Goal: Task Accomplishment & Management: Use online tool/utility

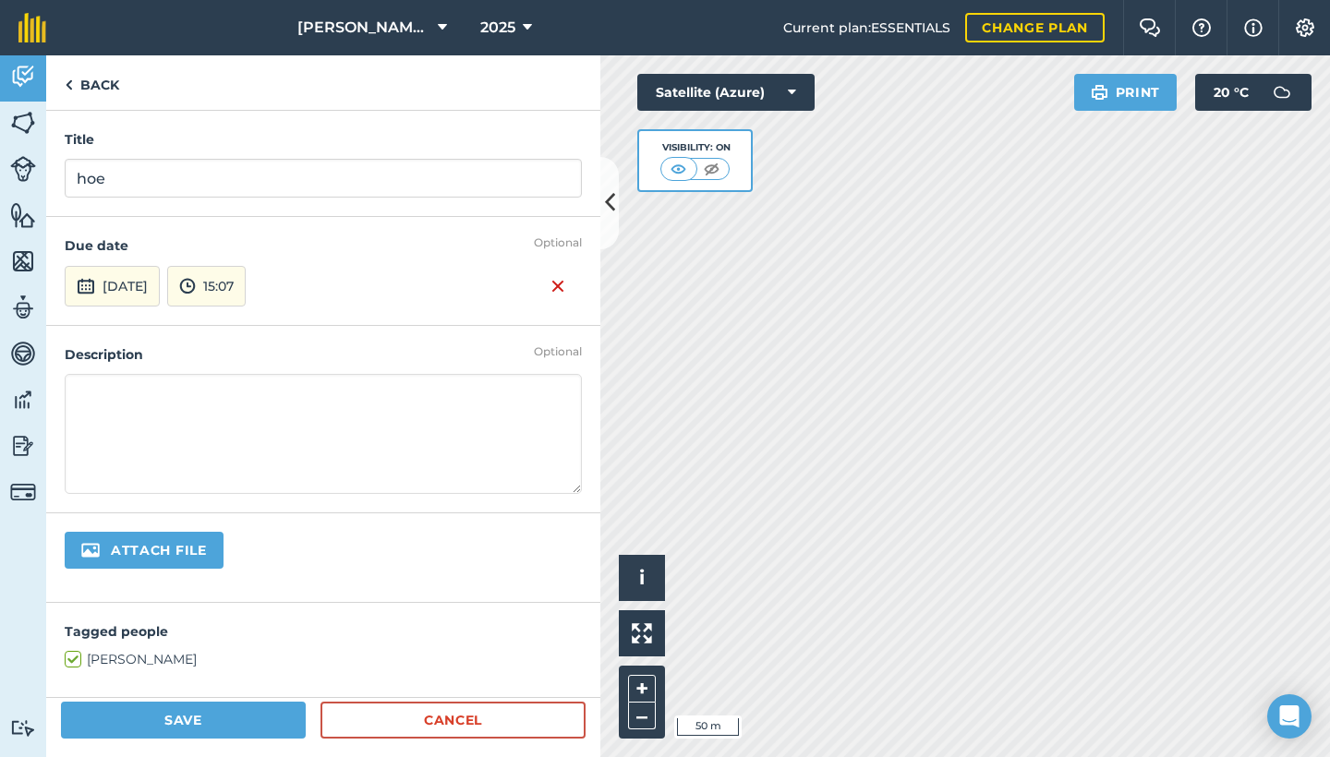
type input "hoe"
click at [550, 279] on img at bounding box center [557, 286] width 15 height 22
click at [159, 725] on button "Save" at bounding box center [183, 720] width 245 height 37
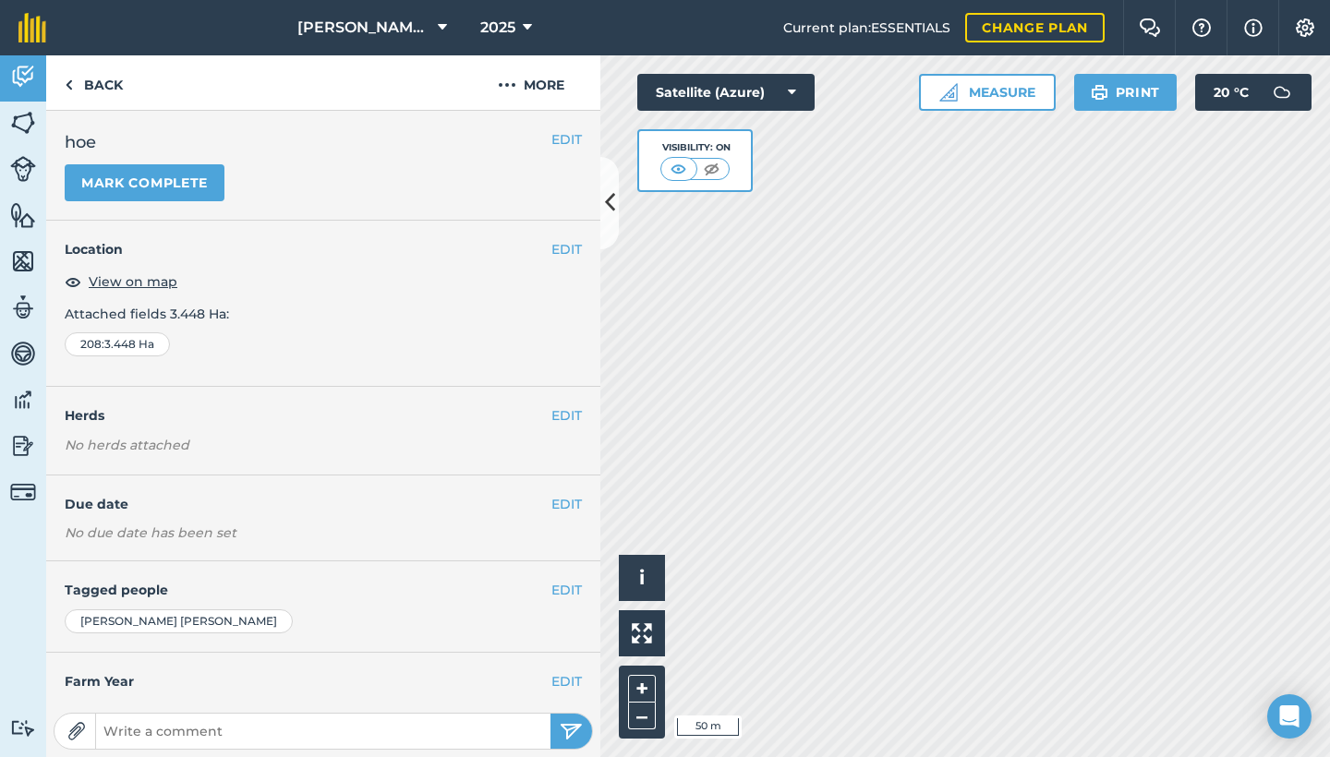
click at [607, 207] on icon at bounding box center [610, 203] width 10 height 32
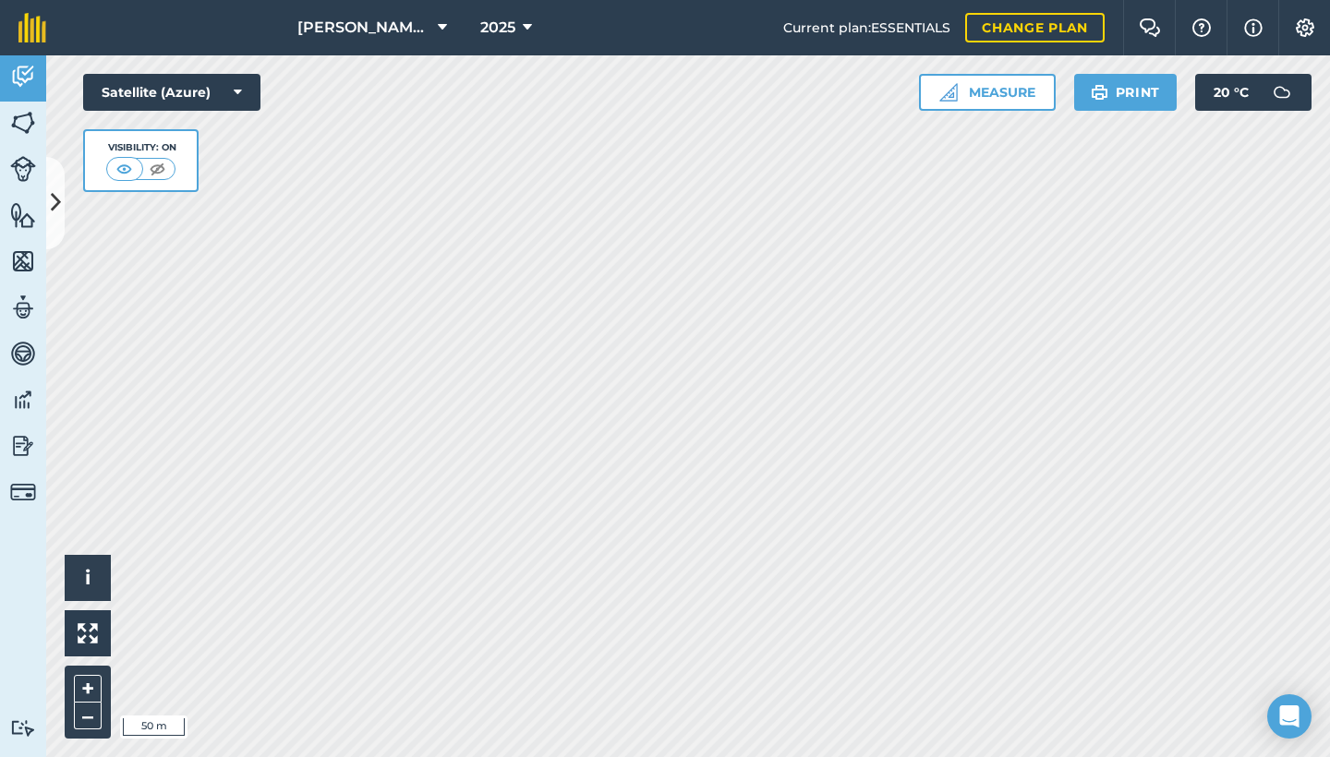
click at [427, 19] on button "[PERSON_NAME][GEOGRAPHIC_DATA]" at bounding box center [372, 27] width 164 height 55
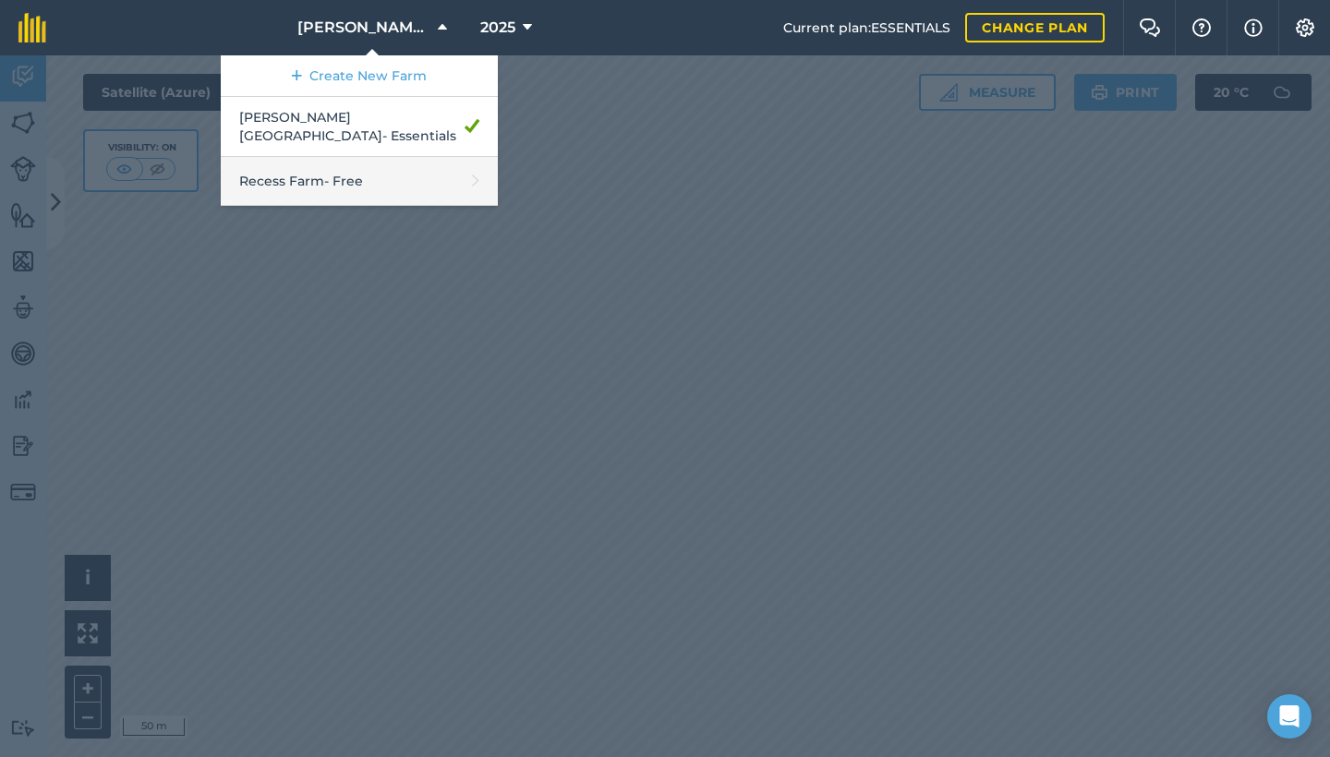
click at [407, 178] on link "Recess Farm - Free" at bounding box center [359, 181] width 277 height 49
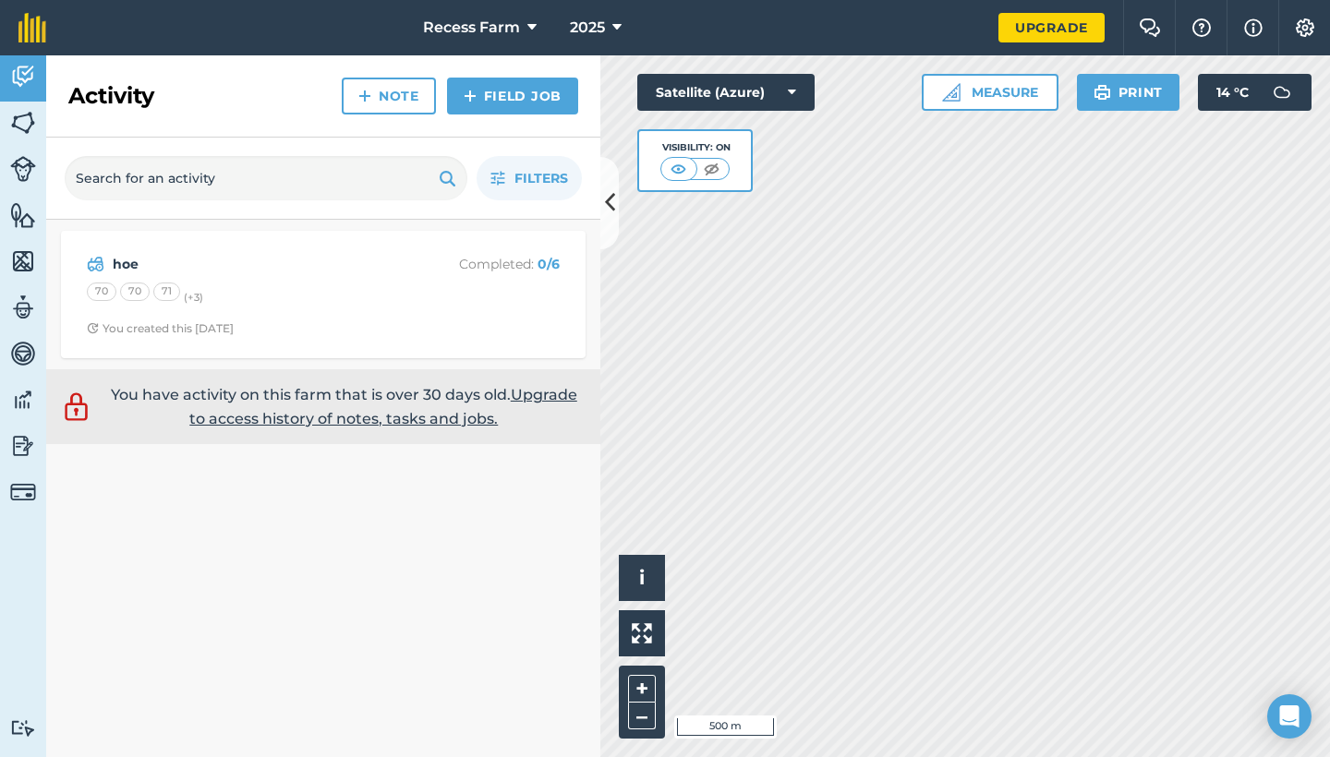
click at [362, 316] on div "hoe Completed : 0 / 6 70 70 71 (+ 3 ) You created this [DATE]" at bounding box center [323, 294] width 502 height 105
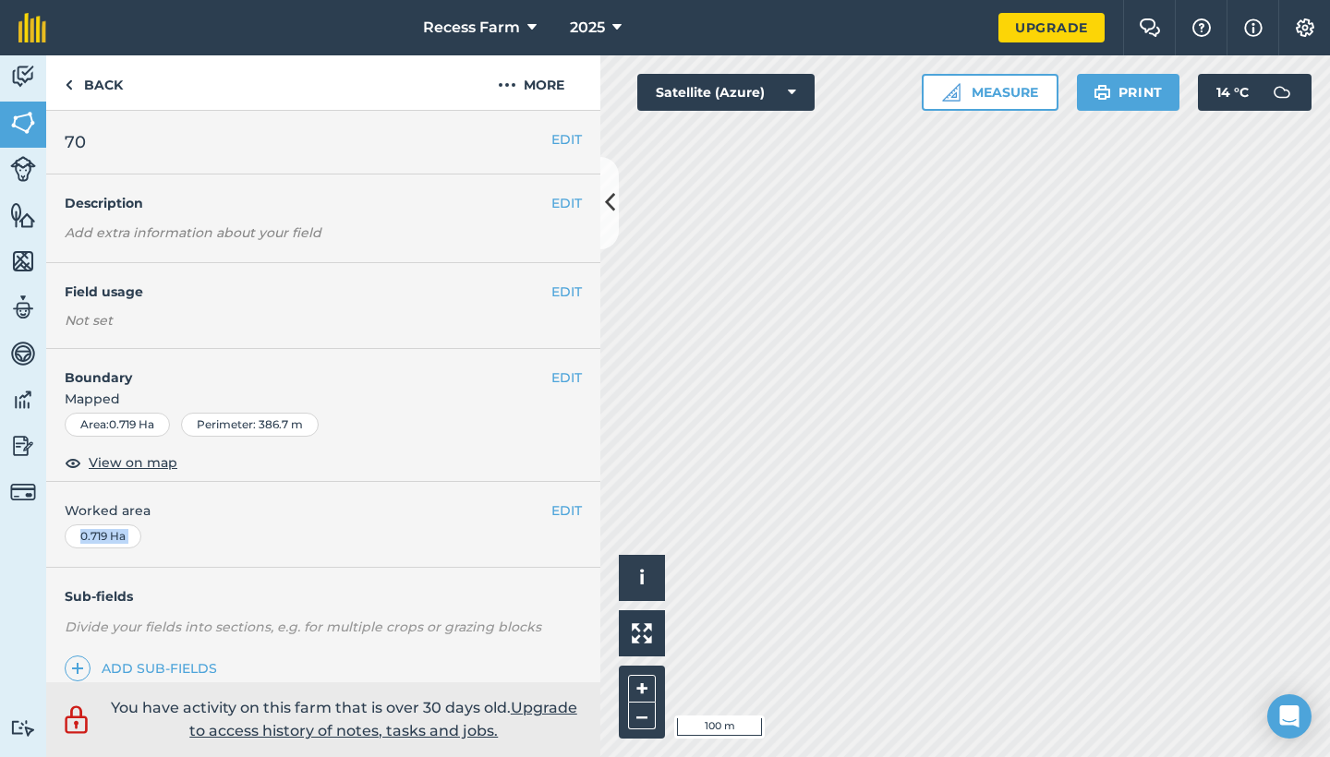
drag, startPoint x: 357, startPoint y: 573, endPoint x: 383, endPoint y: 519, distance: 59.5
click at [383, 519] on div "EDIT 70 EDIT Description Add extra information about your field EDIT Field usag…" at bounding box center [323, 397] width 554 height 572
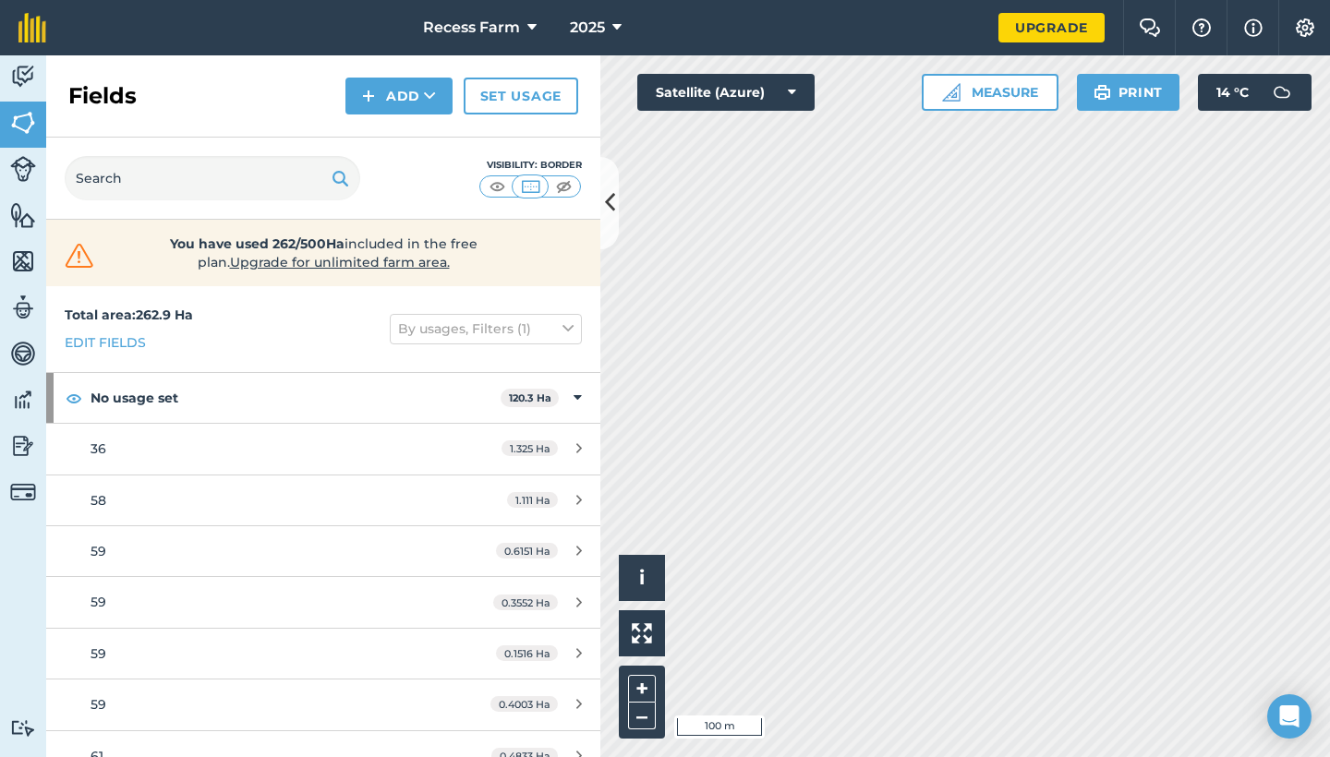
click at [610, 213] on icon at bounding box center [610, 203] width 10 height 32
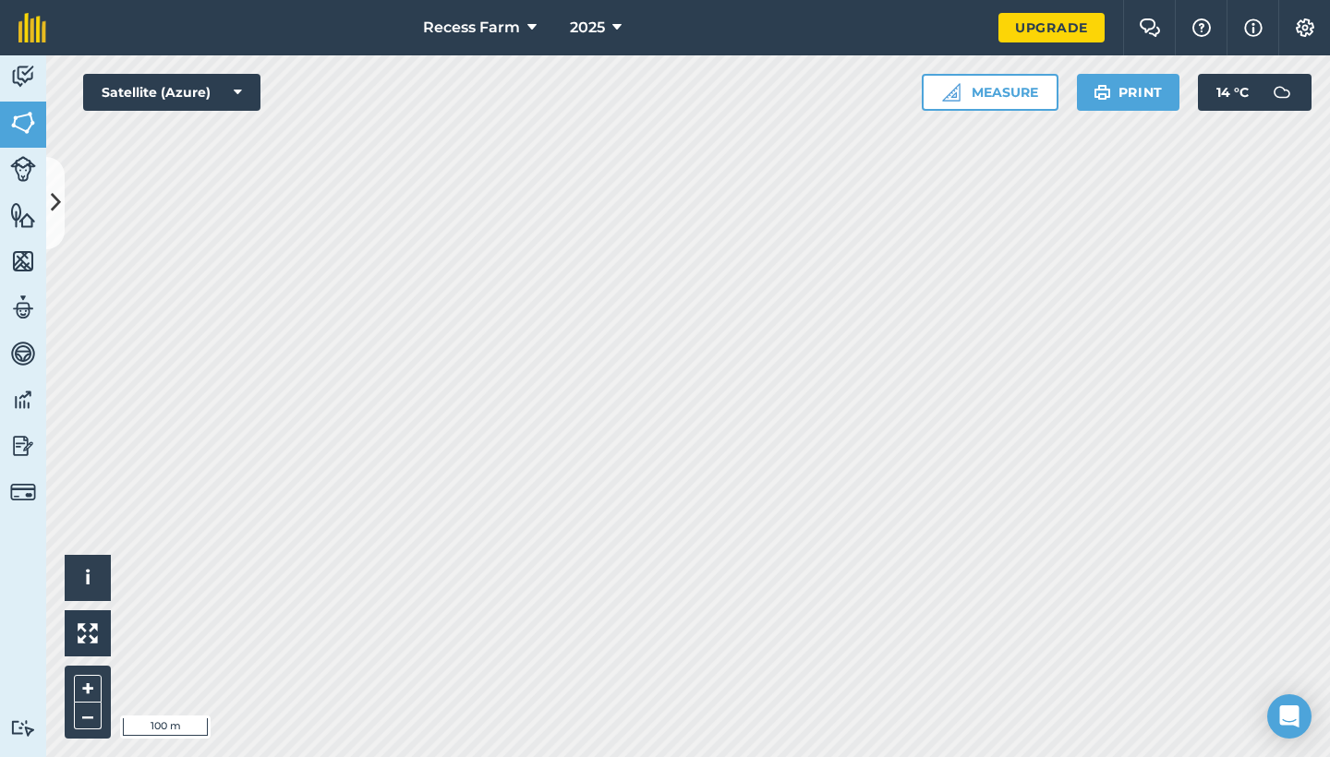
click at [1147, 81] on button "Print" at bounding box center [1128, 92] width 103 height 37
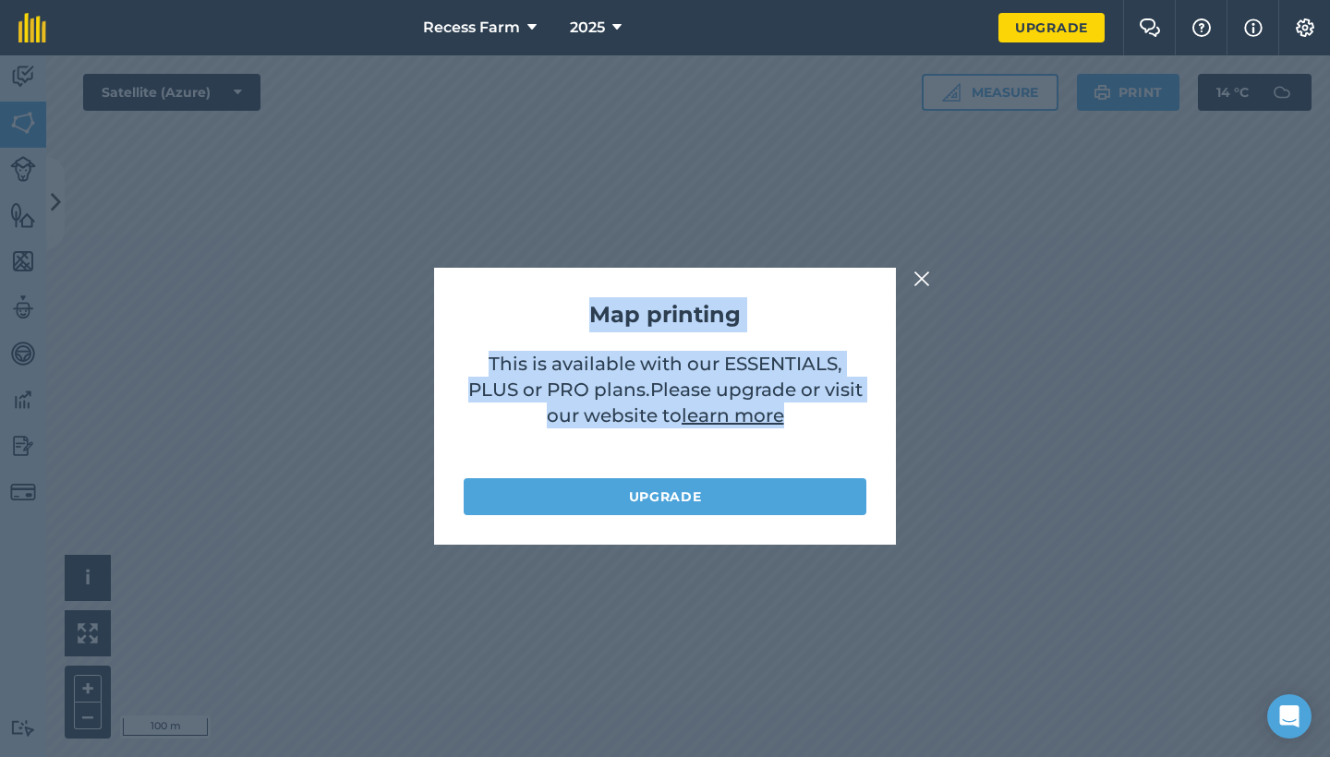
click at [932, 277] on div "Map printing This is available with our ESSENTIALS, PLUS or PRO plans . Please …" at bounding box center [665, 406] width 1330 height 702
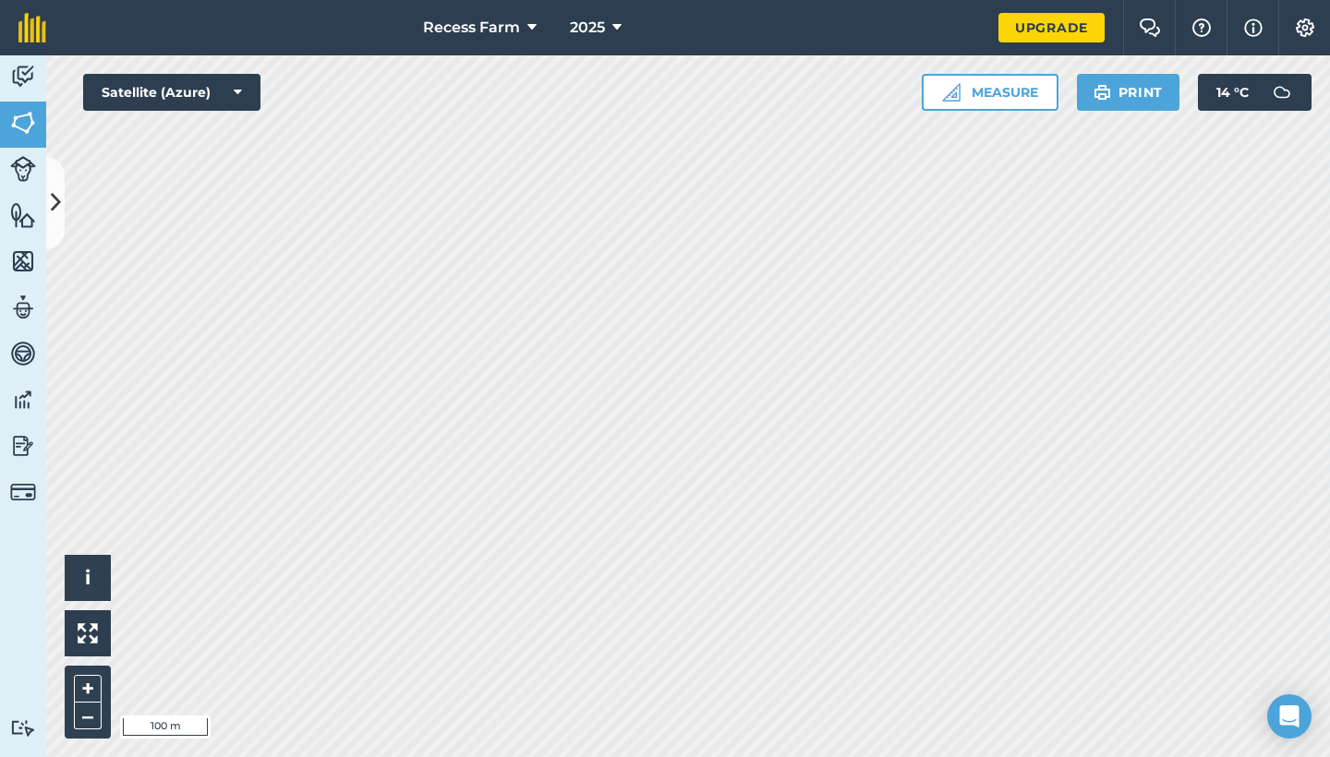
click at [536, 33] on icon at bounding box center [531, 28] width 9 height 22
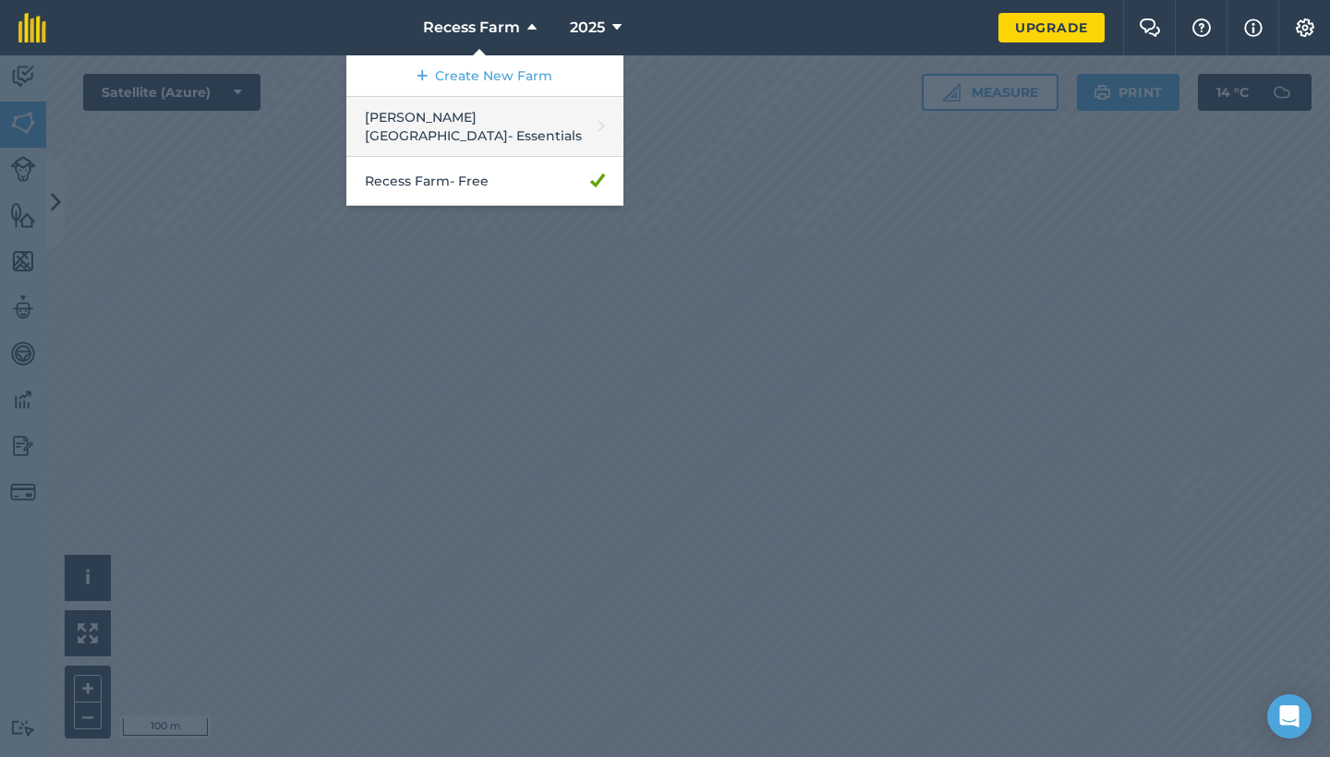
click at [482, 111] on link "[PERSON_NAME] House - Essentials" at bounding box center [484, 127] width 277 height 60
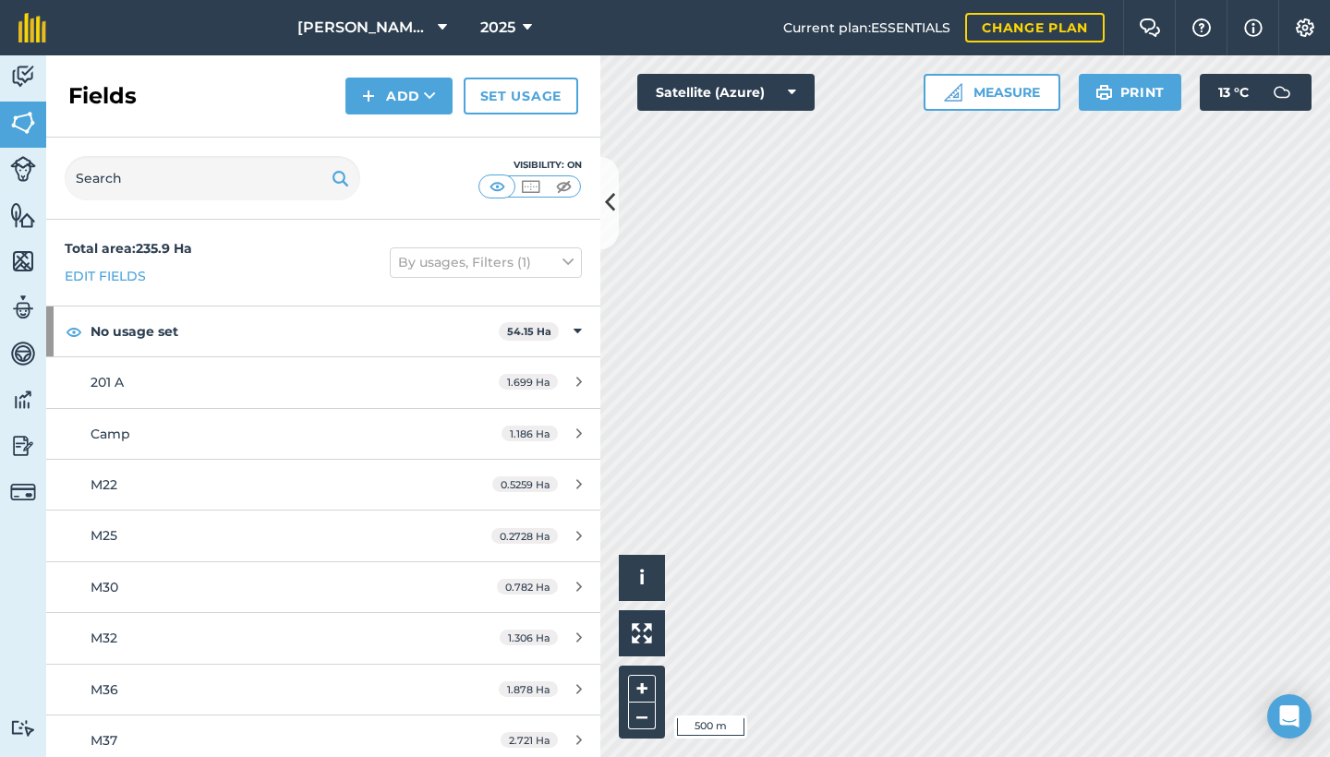
click at [603, 180] on button at bounding box center [609, 203] width 18 height 92
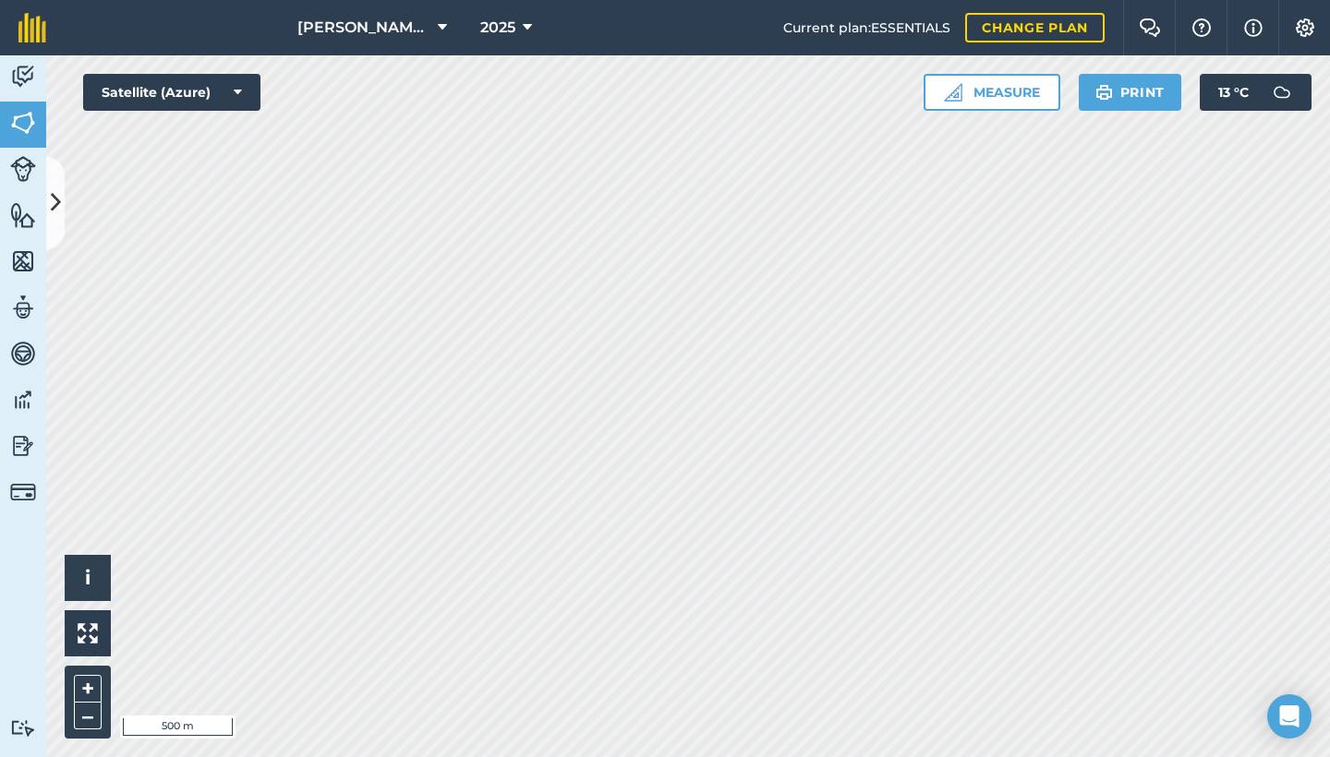
click at [1153, 85] on button "Print" at bounding box center [1130, 92] width 103 height 37
click at [1095, 96] on img at bounding box center [1104, 92] width 18 height 22
